Goal: Information Seeking & Learning: Learn about a topic

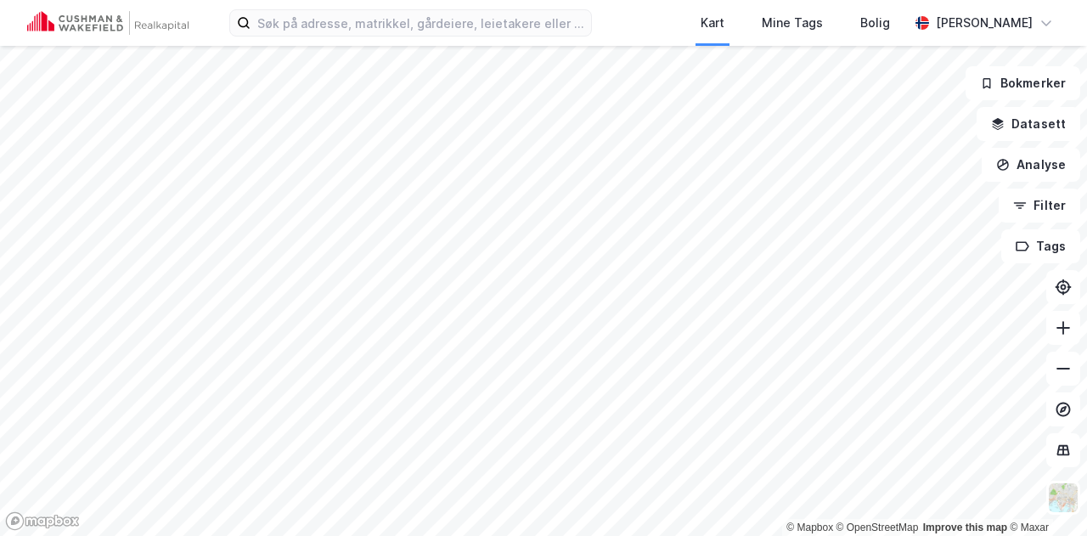
click at [666, 16] on div "Kart Mine Tags [PERSON_NAME] © Mapbox © OpenStreetMap Improve this map © Maxar …" at bounding box center [543, 268] width 1087 height 536
click at [1060, 332] on icon at bounding box center [1063, 327] width 17 height 17
click at [1060, 318] on button at bounding box center [1063, 328] width 34 height 34
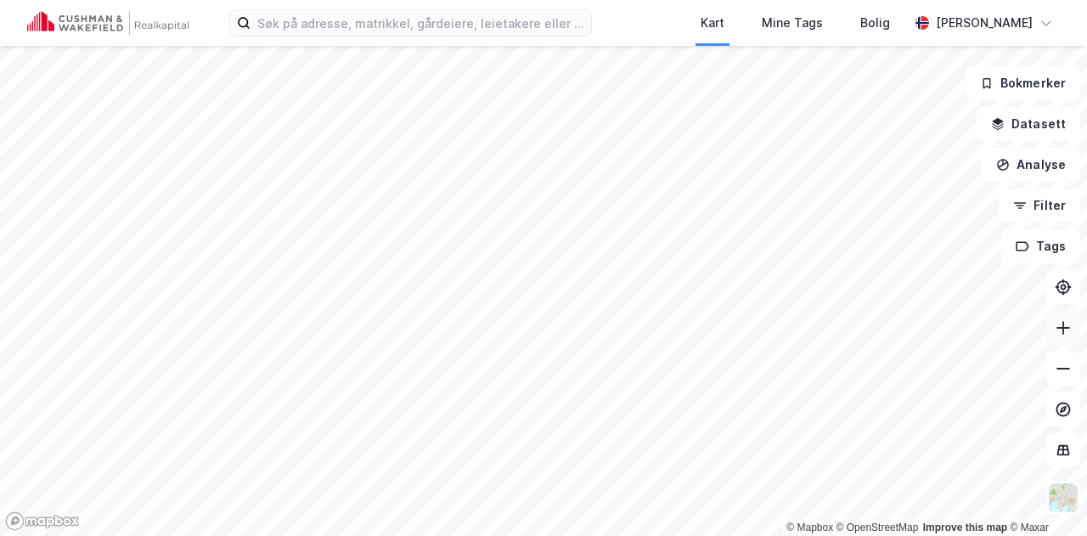
click at [1060, 318] on button at bounding box center [1063, 328] width 34 height 34
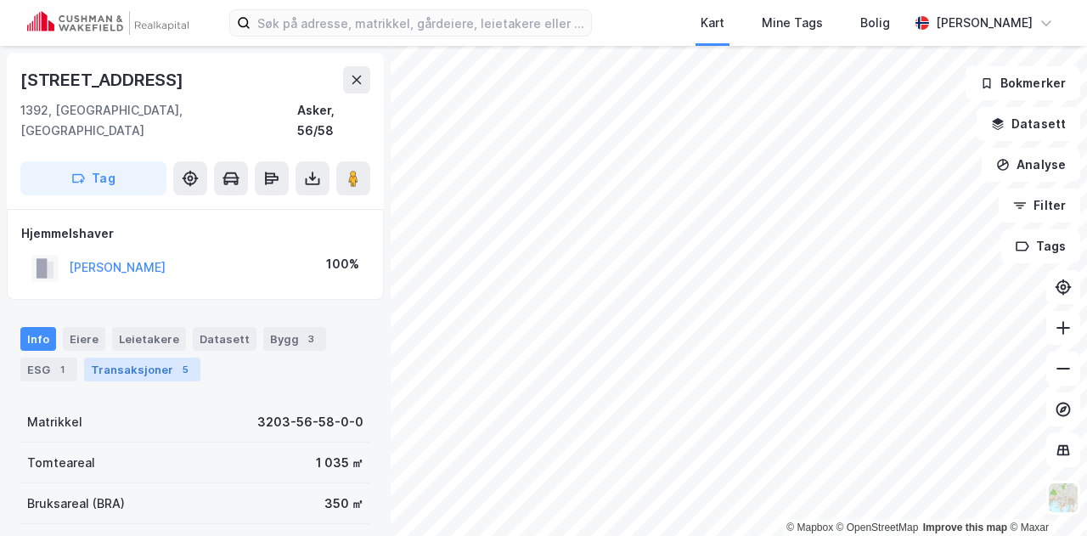
click at [147, 358] on div "Transaksjoner 5" at bounding box center [142, 370] width 116 height 24
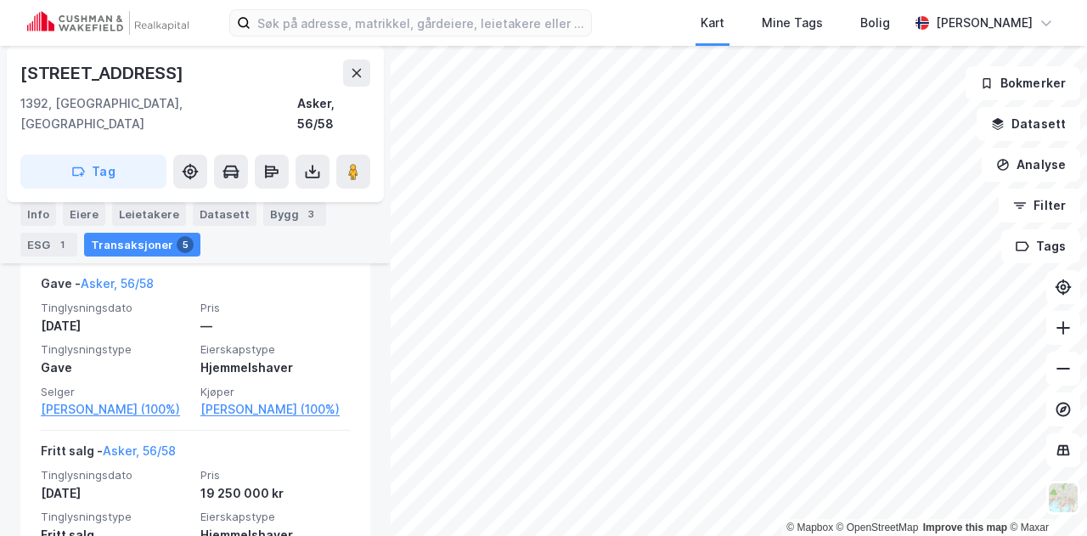
scroll to position [438, 0]
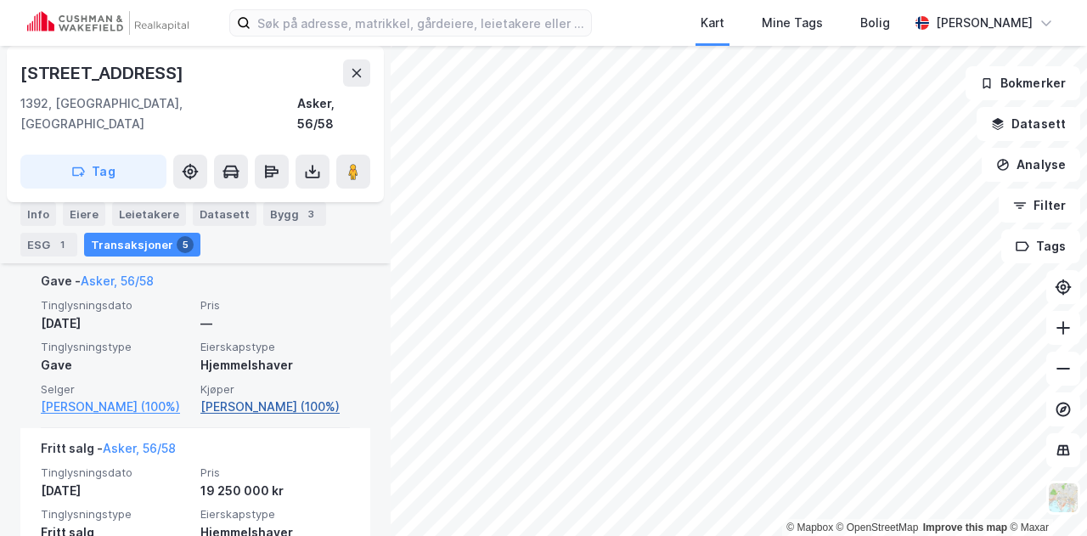
click at [248, 397] on link "[PERSON_NAME] (100%)" at bounding box center [274, 407] width 149 height 20
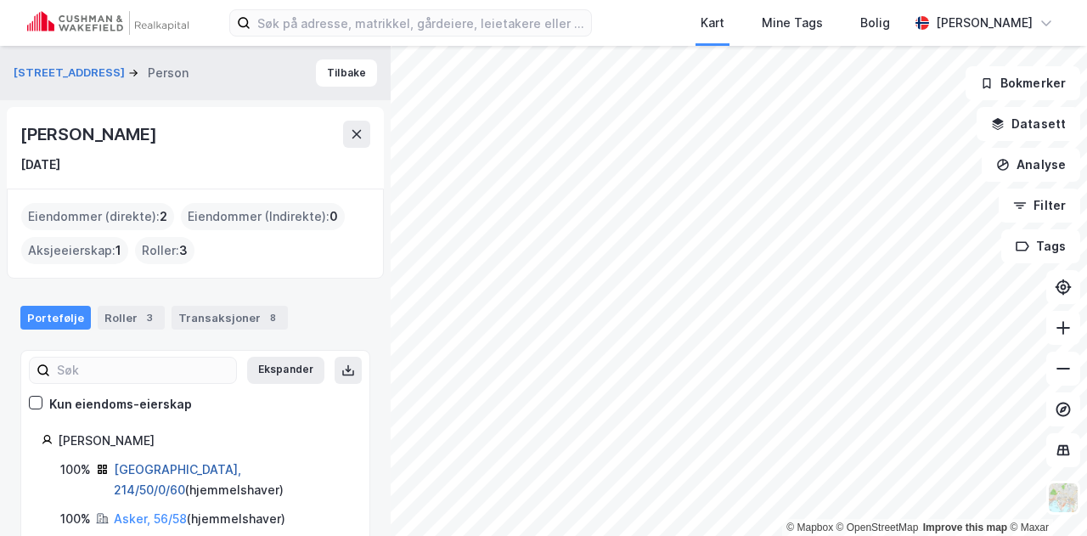
click at [177, 463] on link "[GEOGRAPHIC_DATA], 214/50/0/60" at bounding box center [177, 479] width 127 height 35
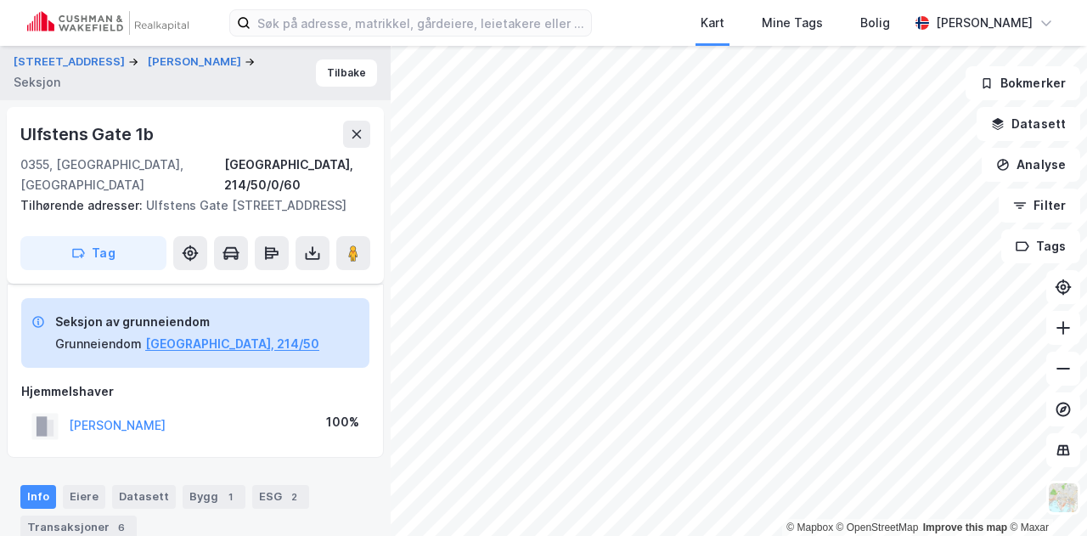
scroll to position [335, 0]
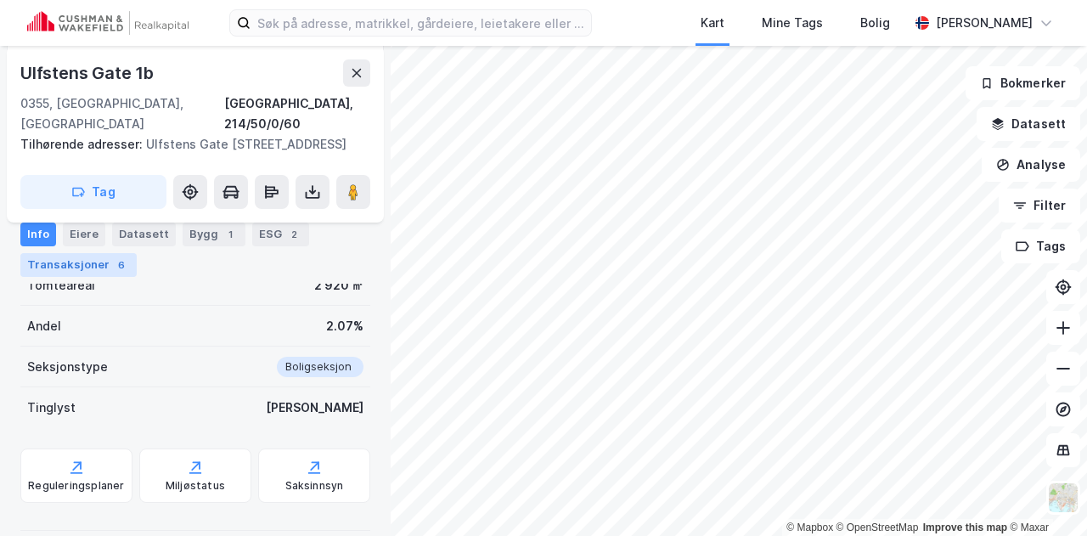
click at [102, 270] on div "Transaksjoner 6" at bounding box center [78, 265] width 116 height 24
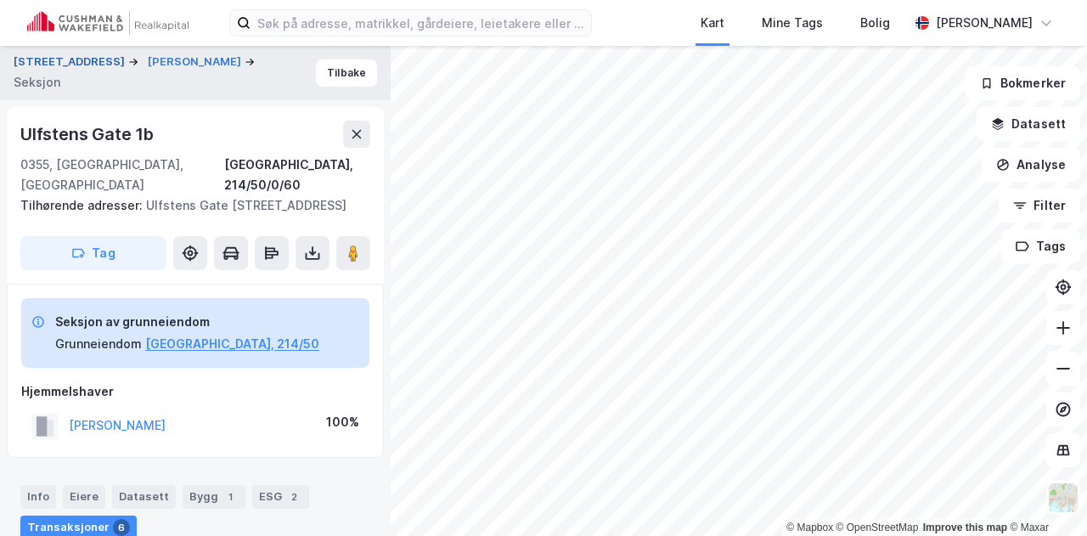
click at [74, 60] on button "[STREET_ADDRESS]" at bounding box center [71, 61] width 115 height 17
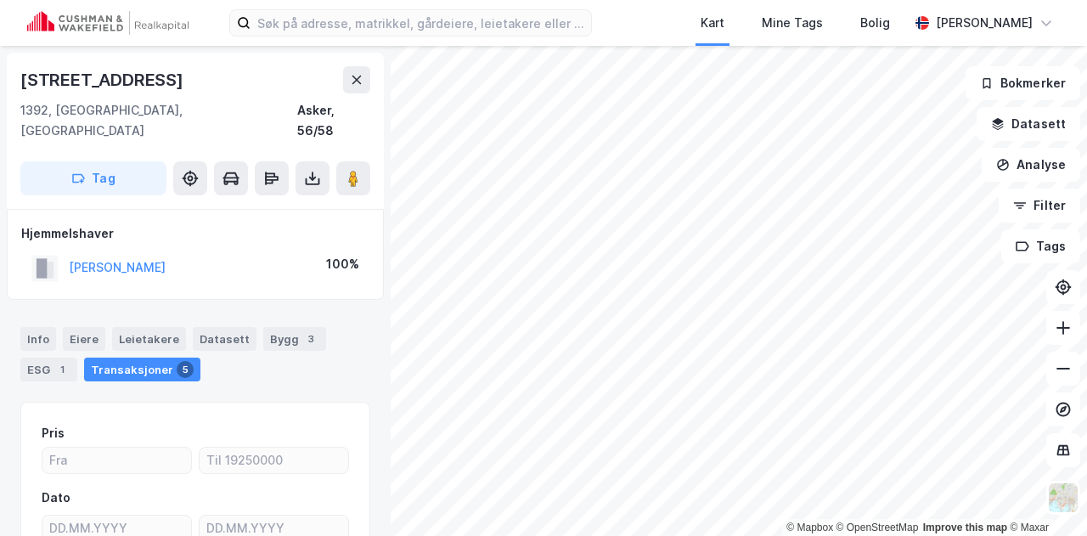
scroll to position [1, 0]
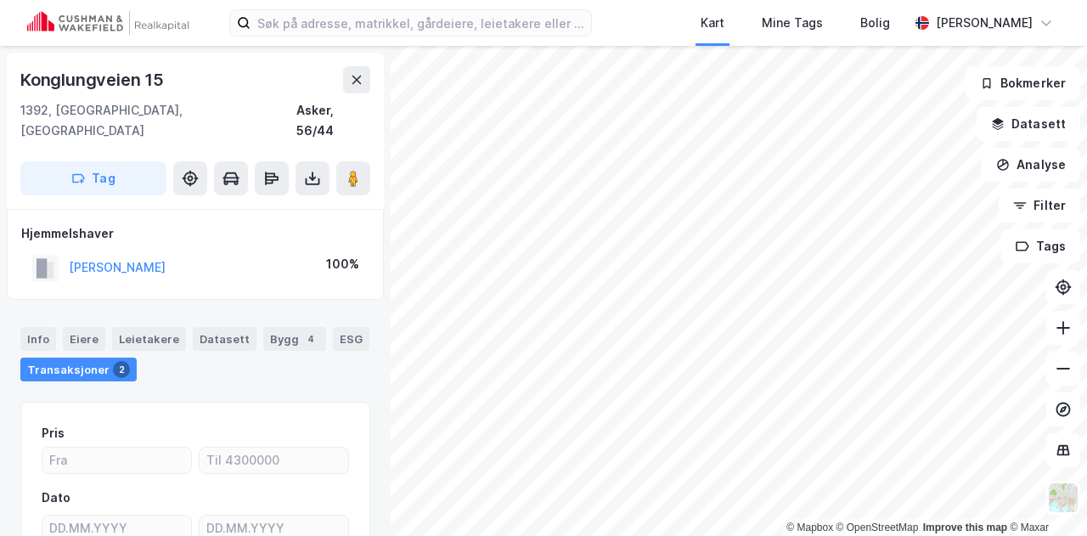
scroll to position [1, 0]
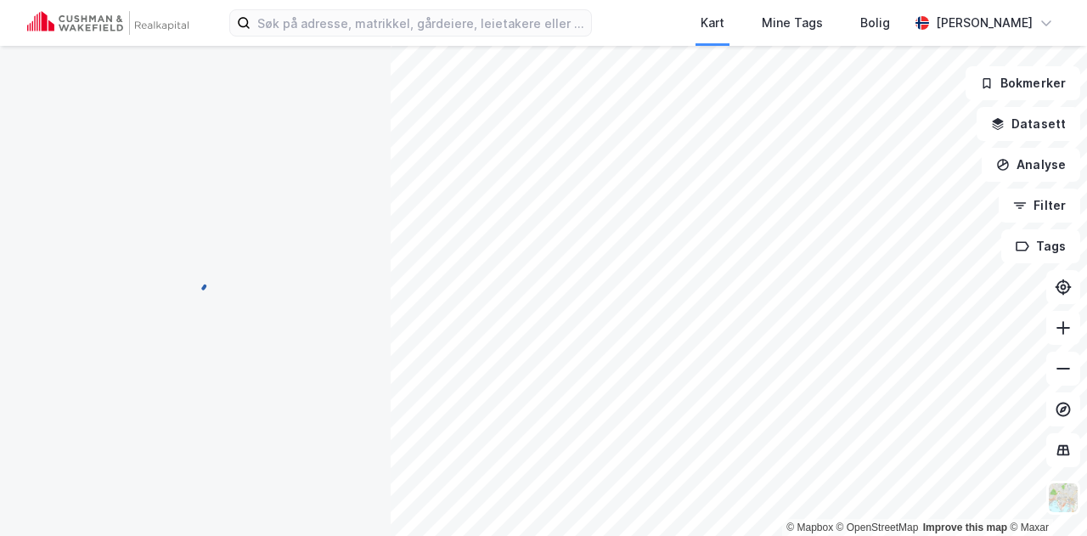
scroll to position [1, 0]
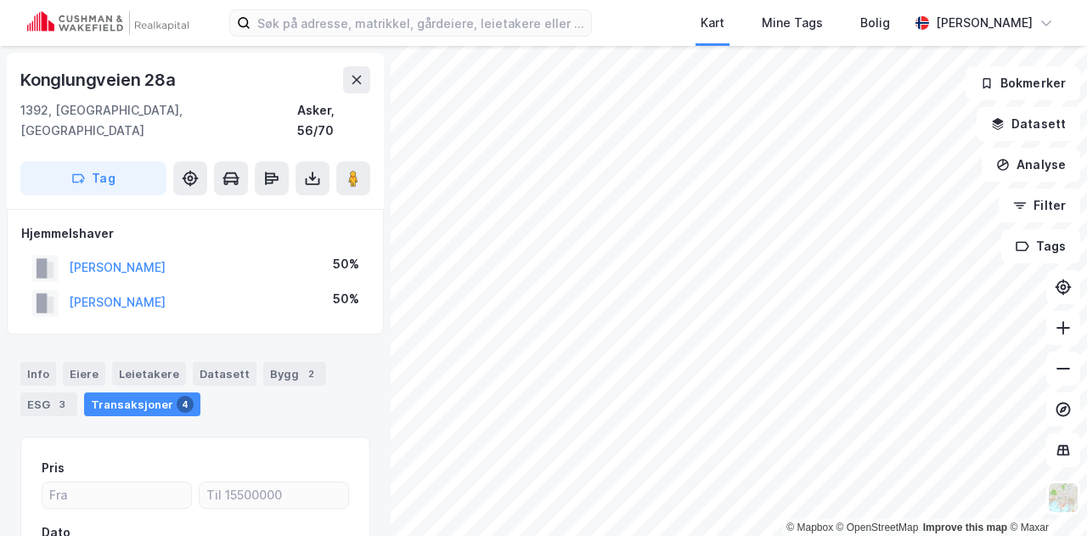
scroll to position [1, 0]
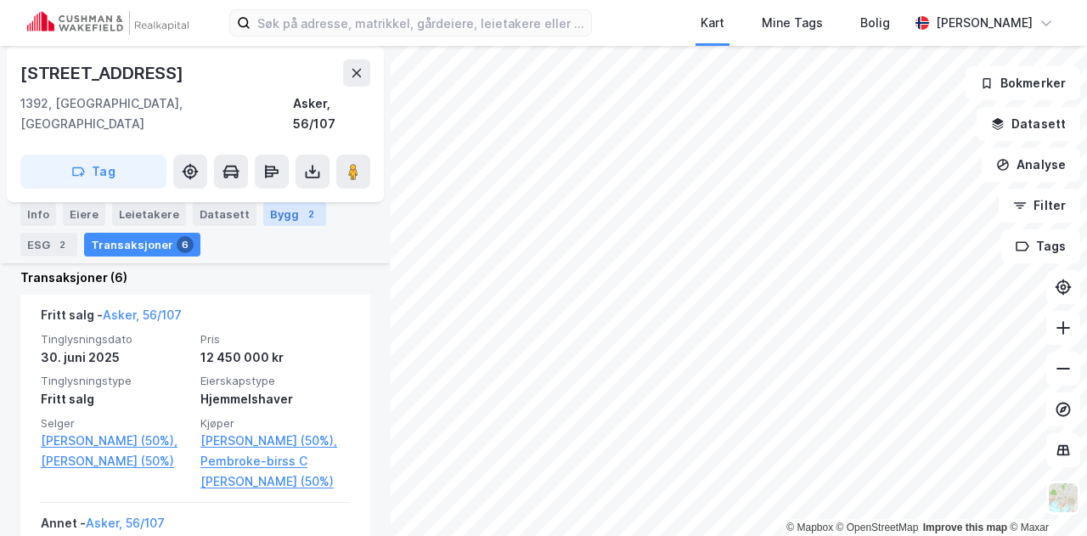
scroll to position [440, 0]
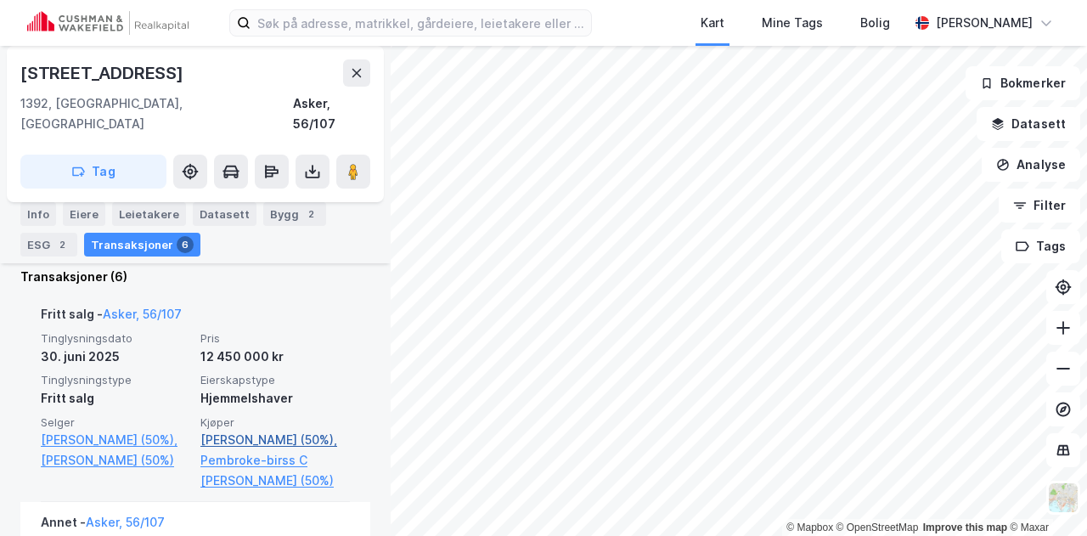
click at [279, 430] on link "[PERSON_NAME] (50%)," at bounding box center [274, 440] width 149 height 20
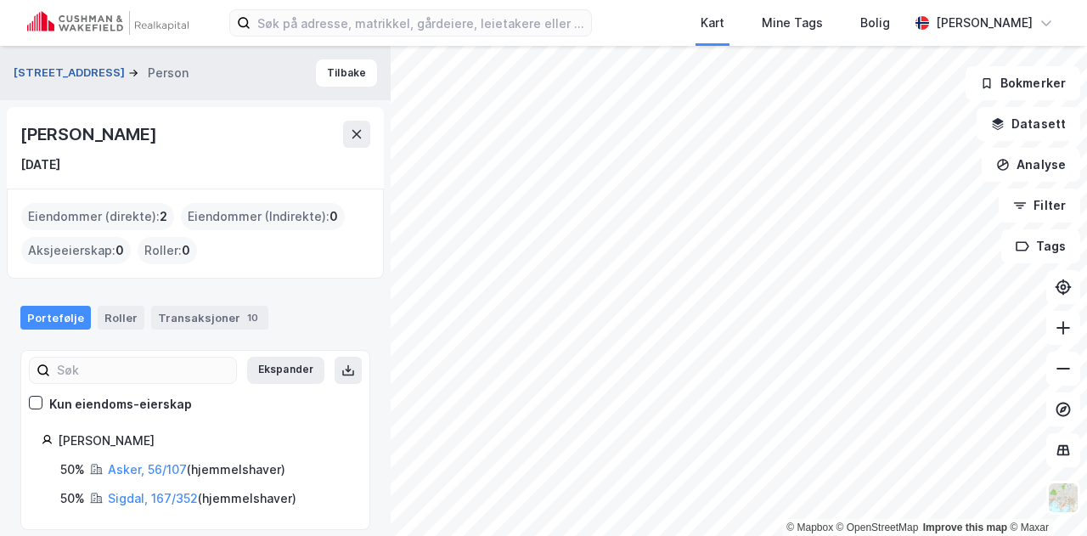
drag, startPoint x: 73, startPoint y: 75, endPoint x: 34, endPoint y: 69, distance: 39.5
click at [34, 69] on button "[STREET_ADDRESS]" at bounding box center [71, 73] width 115 height 17
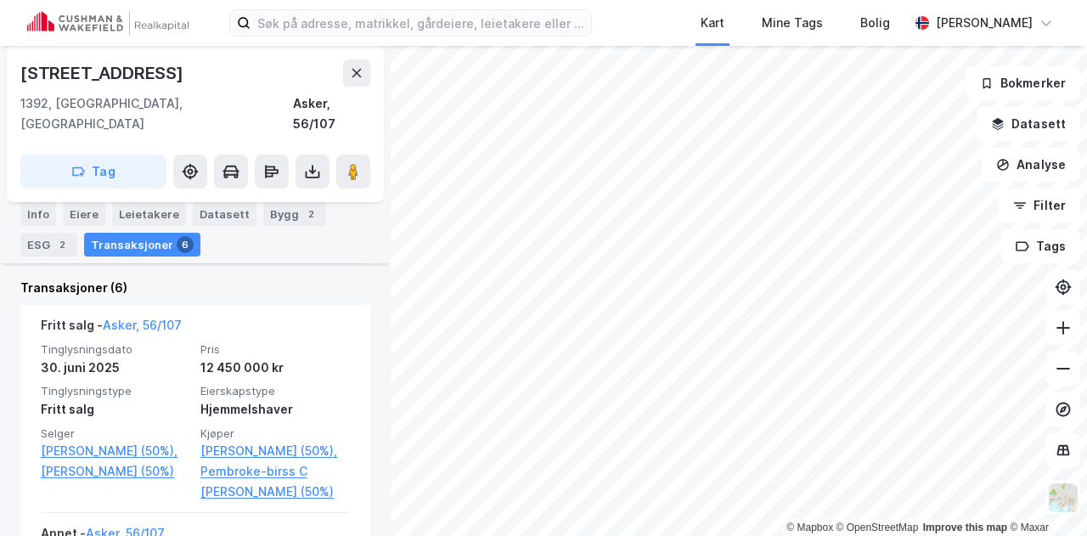
scroll to position [430, 0]
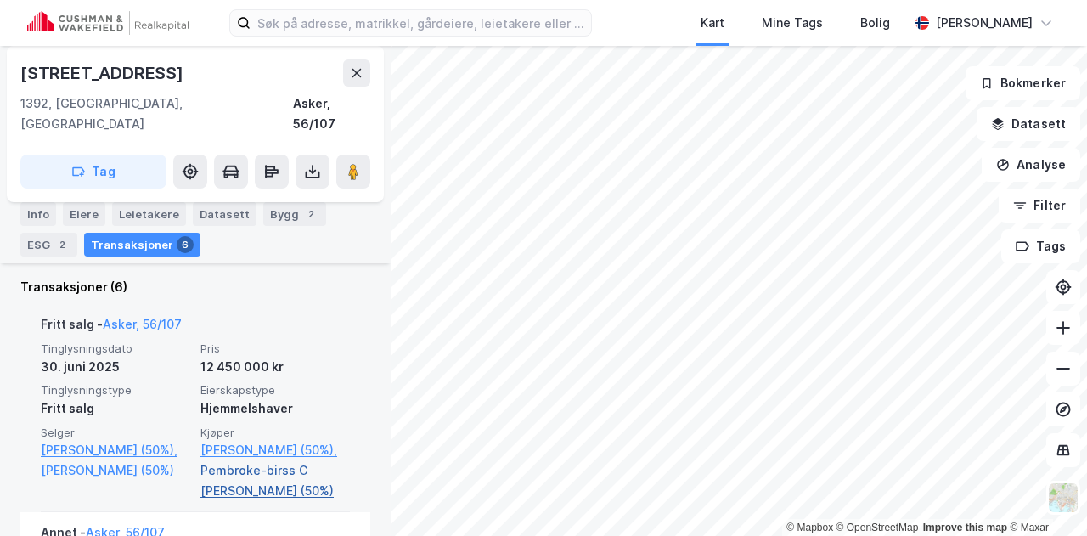
click at [240, 460] on link "Pembroke-birss C [PERSON_NAME] (50%)" at bounding box center [274, 480] width 149 height 41
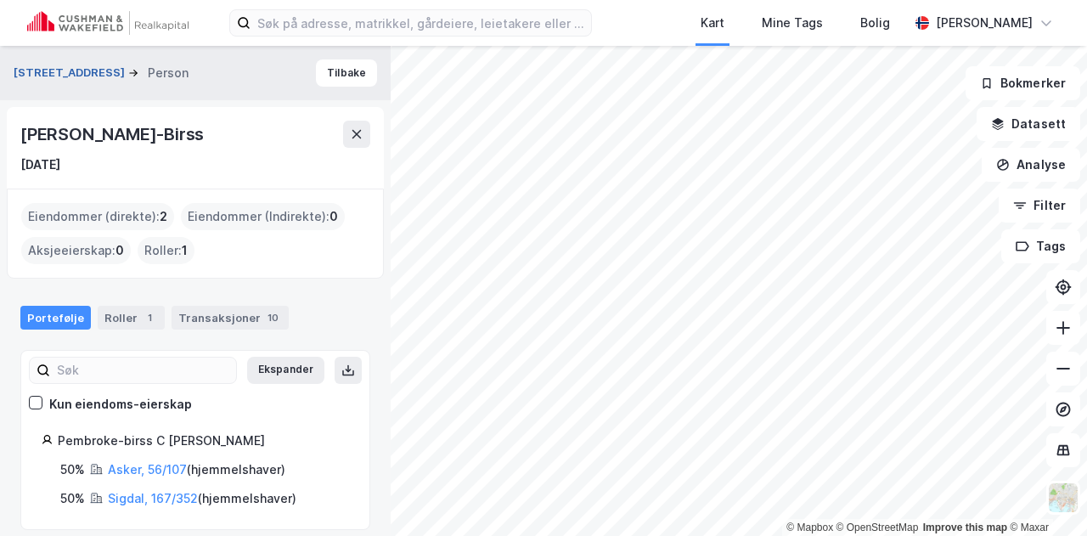
click at [82, 76] on button "[STREET_ADDRESS]" at bounding box center [71, 73] width 115 height 17
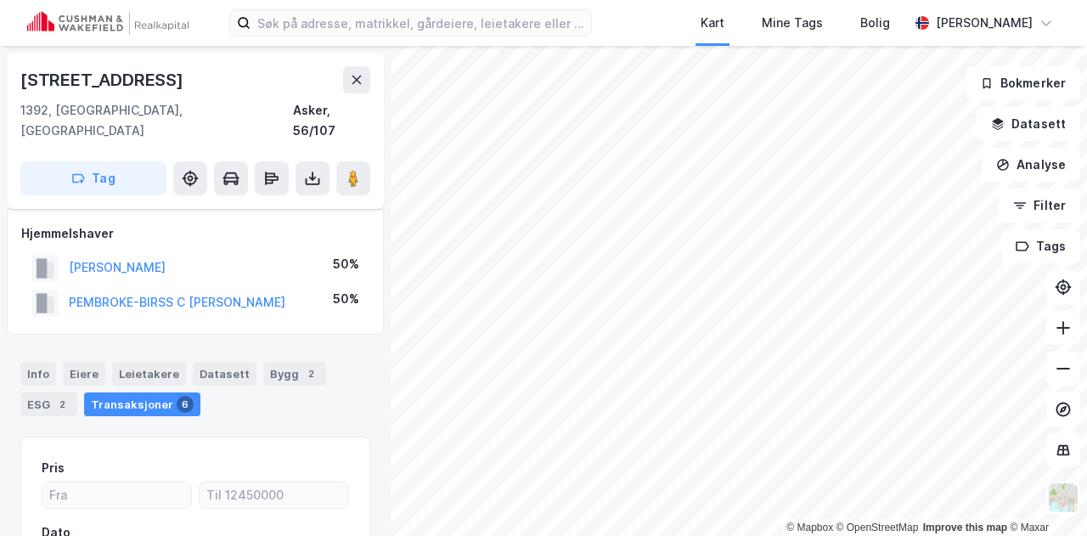
scroll to position [197, 0]
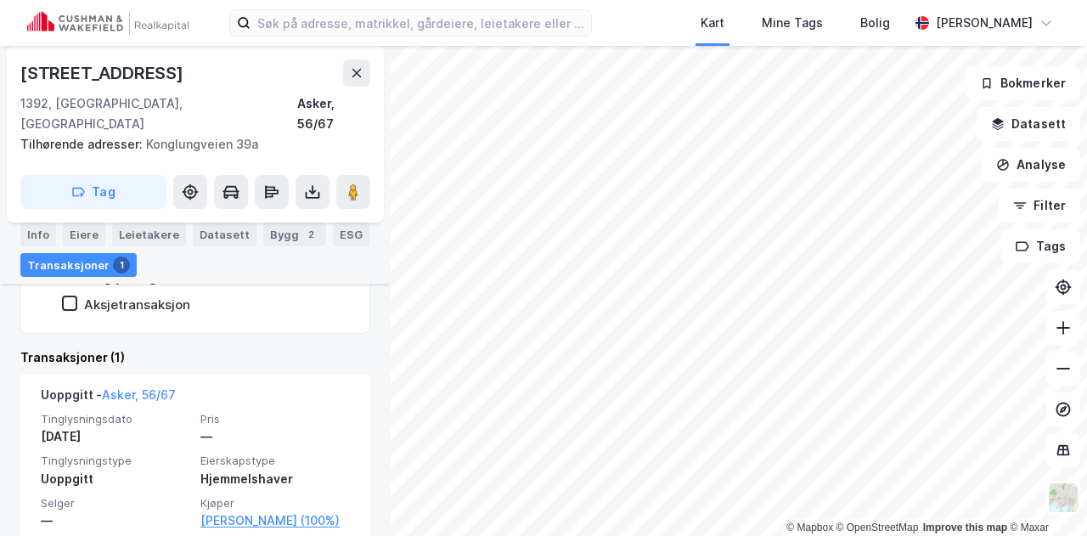
scroll to position [349, 0]
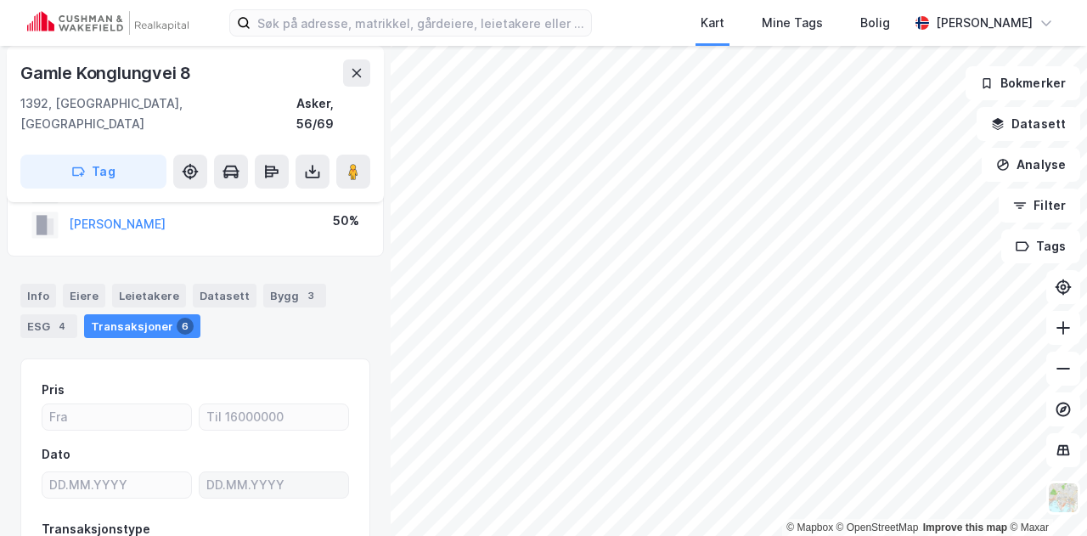
scroll to position [69, 0]
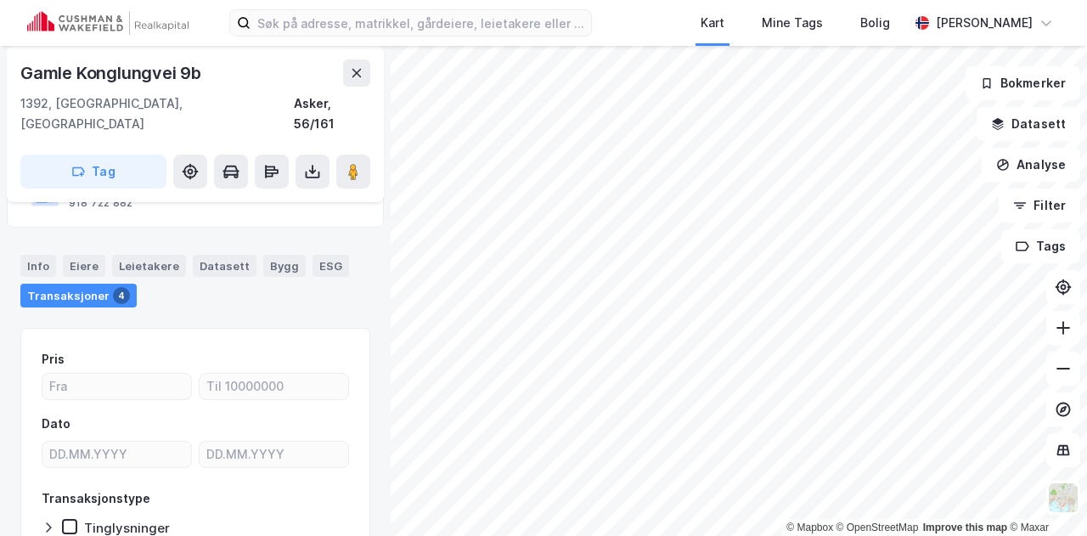
scroll to position [145, 0]
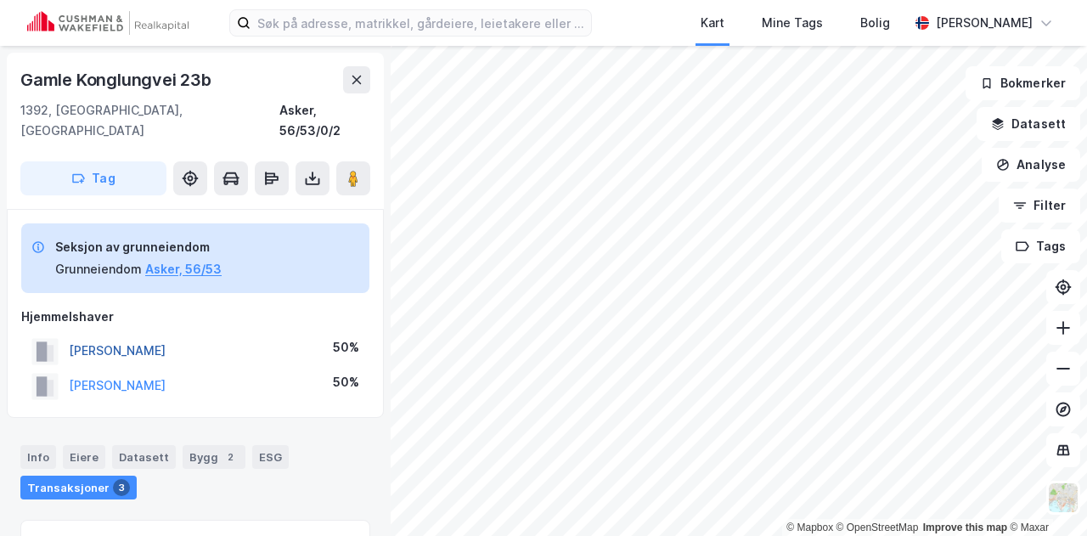
click at [0, 0] on button "[PERSON_NAME]" at bounding box center [0, 0] width 0 height 0
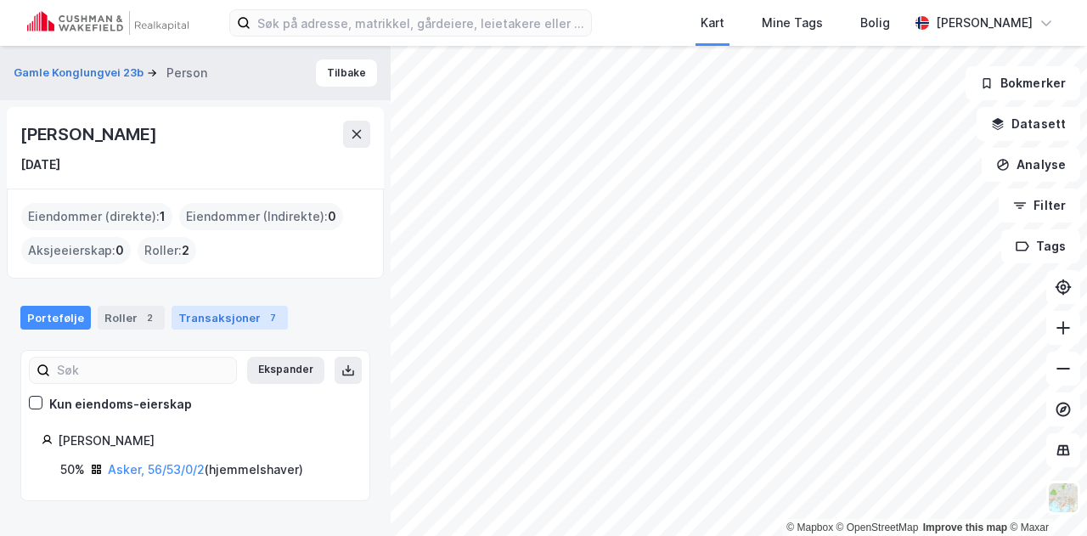
click at [210, 324] on div "Transaksjoner 7" at bounding box center [230, 318] width 116 height 24
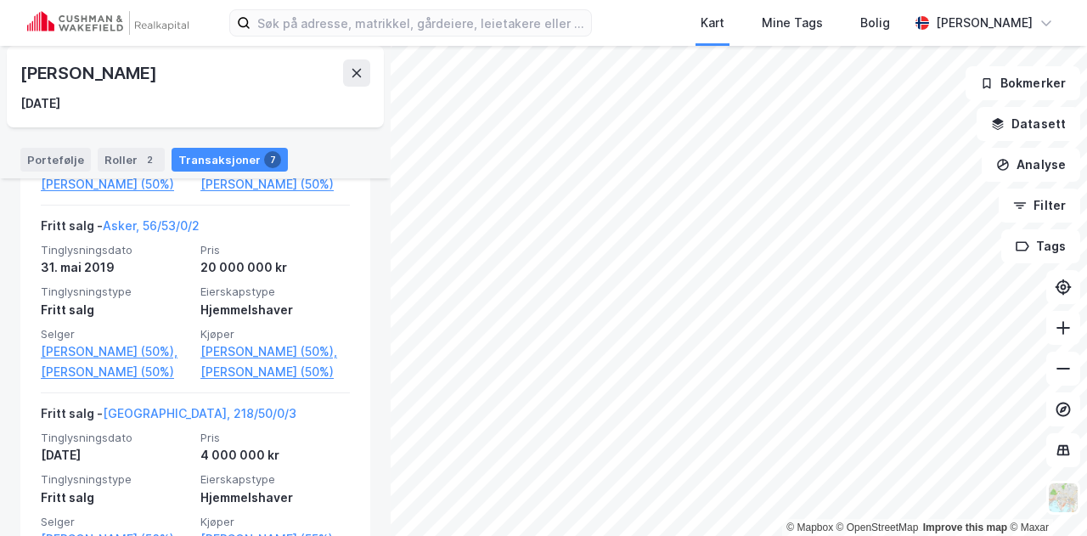
scroll to position [605, 0]
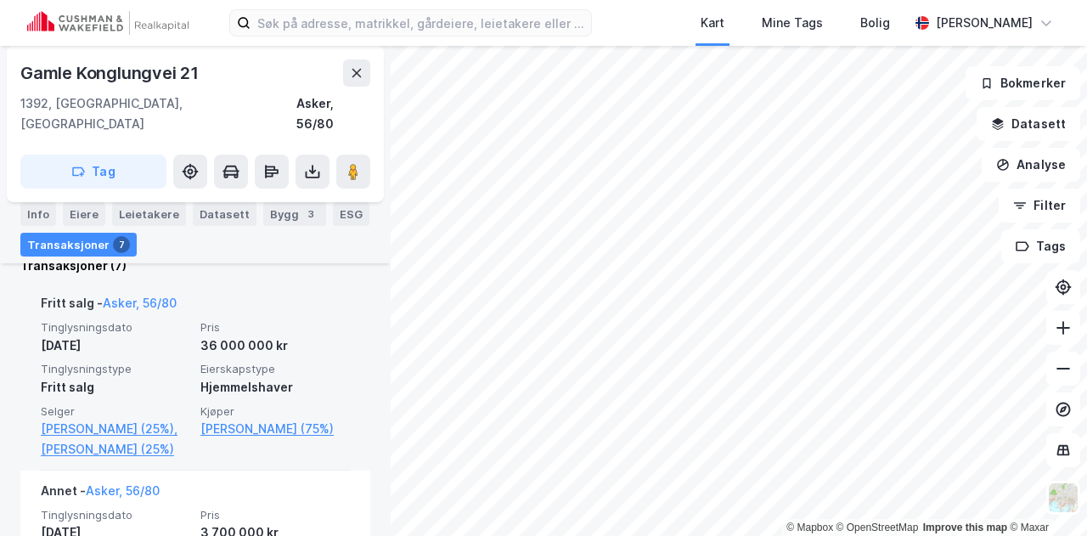
scroll to position [452, 0]
click at [295, 418] on link "[PERSON_NAME] (75%)" at bounding box center [274, 428] width 149 height 20
